Goal: Task Accomplishment & Management: Manage account settings

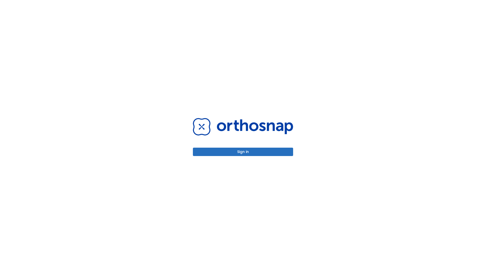
click at [243, 151] on button "Sign in" at bounding box center [243, 151] width 100 height 8
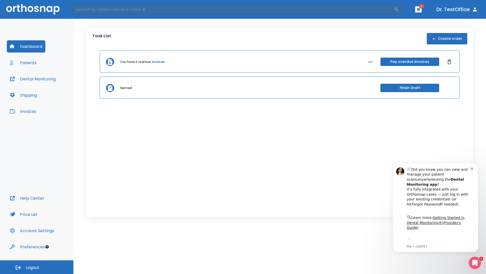
click at [37, 267] on span "Logout" at bounding box center [32, 267] width 13 height 6
